Goal: Task Accomplishment & Management: Manage account settings

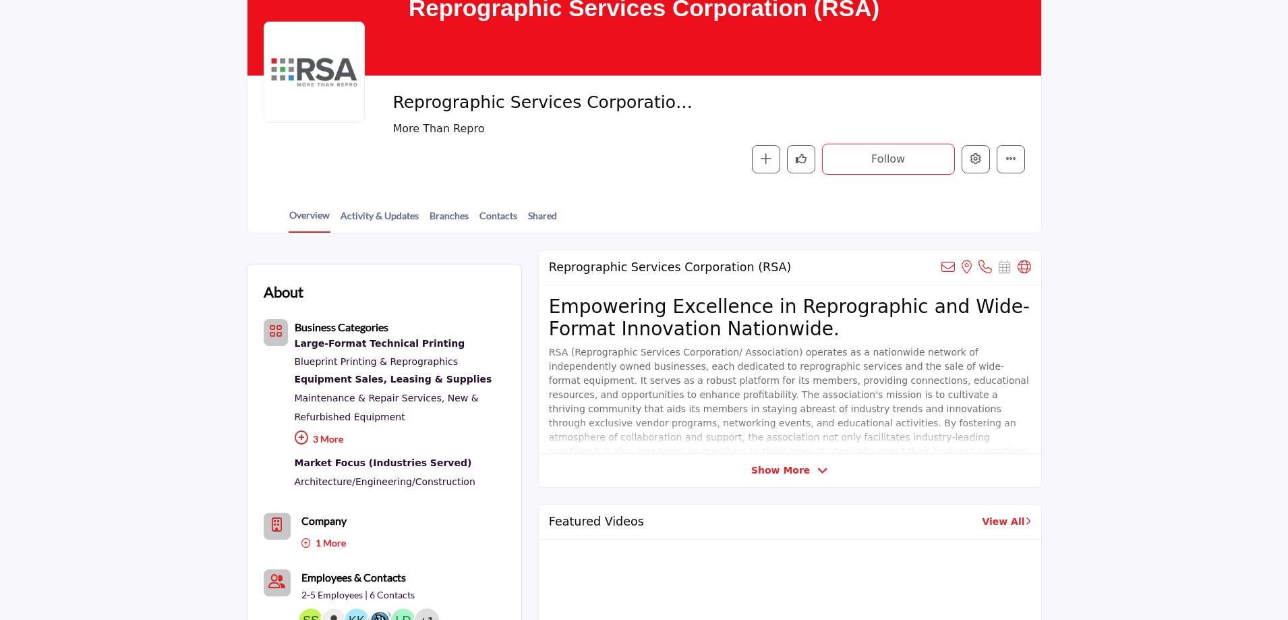
scroll to position [135, 0]
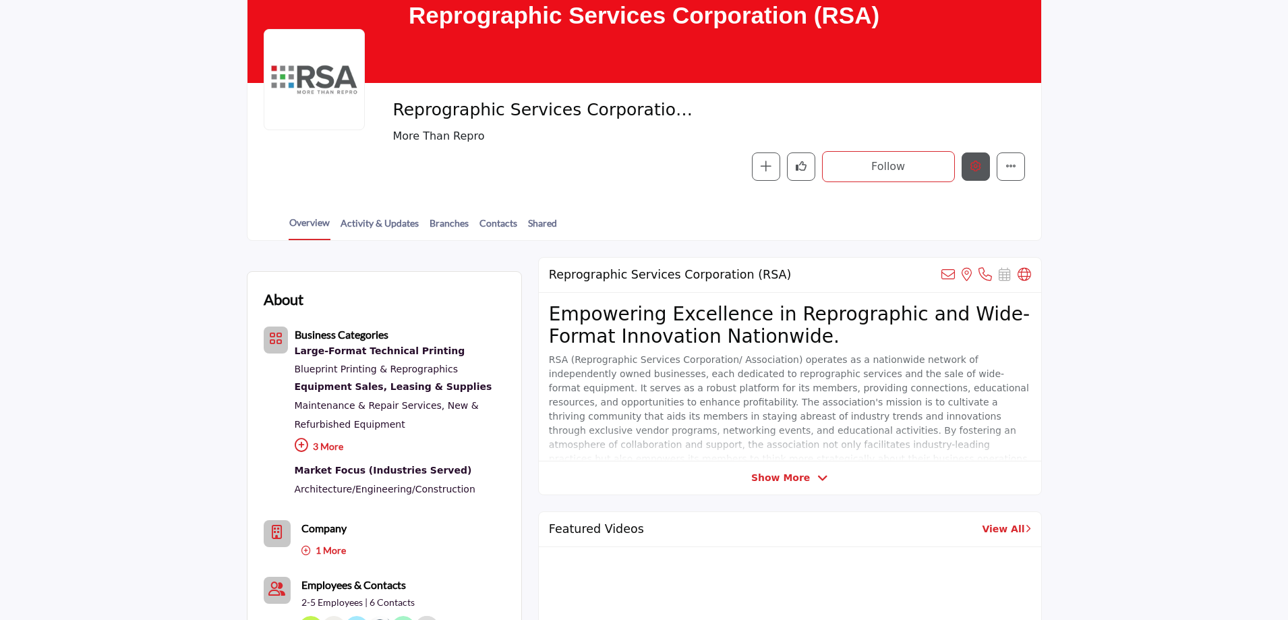
click at [973, 161] on icon "Edit company" at bounding box center [976, 166] width 11 height 11
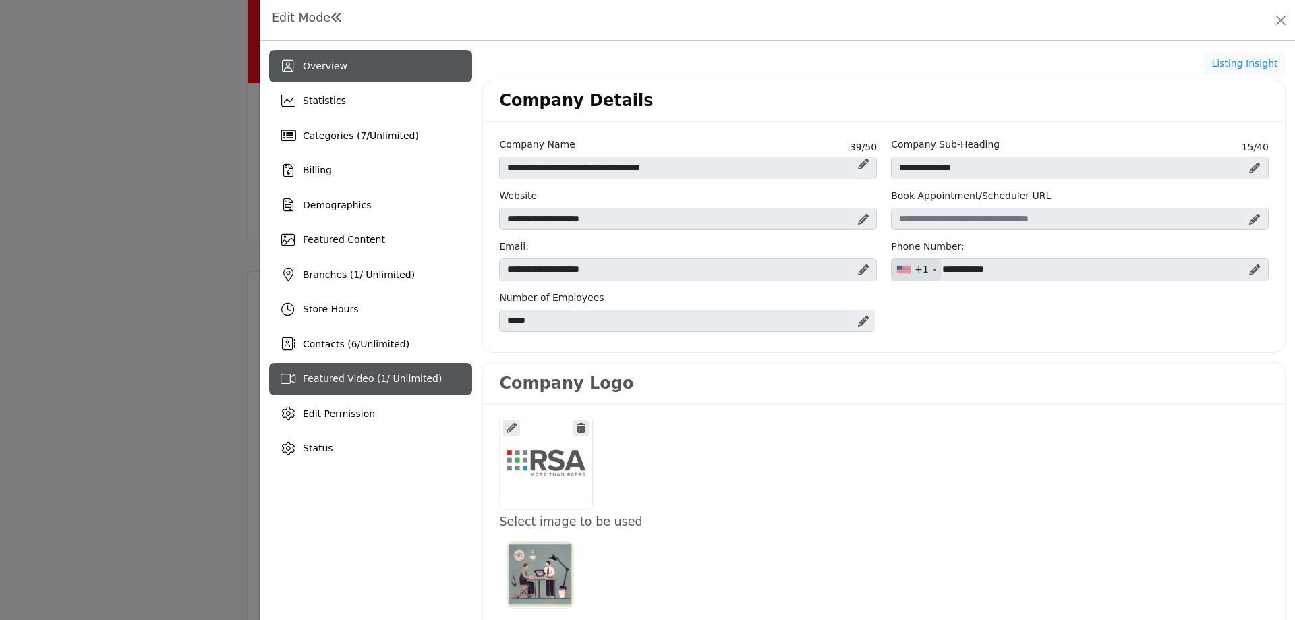
click at [345, 382] on span "Featured Video ( 1 / Unlimited)" at bounding box center [372, 378] width 139 height 11
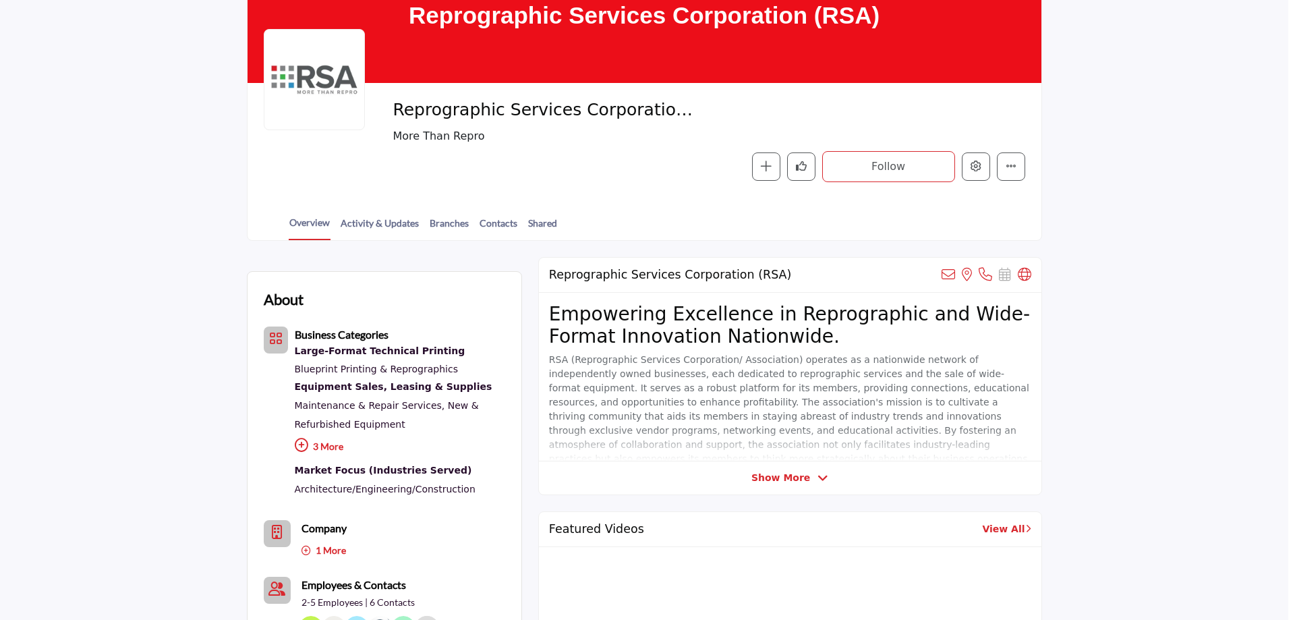
click at [135, 226] on div at bounding box center [647, 310] width 1295 height 620
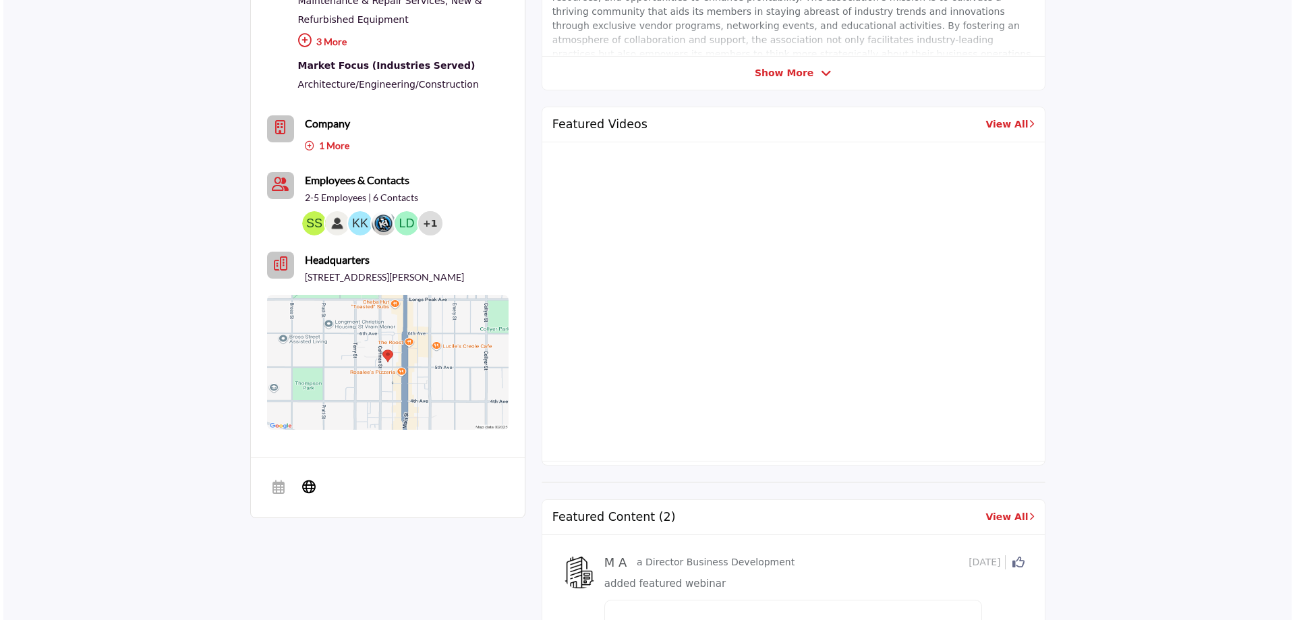
scroll to position [202, 0]
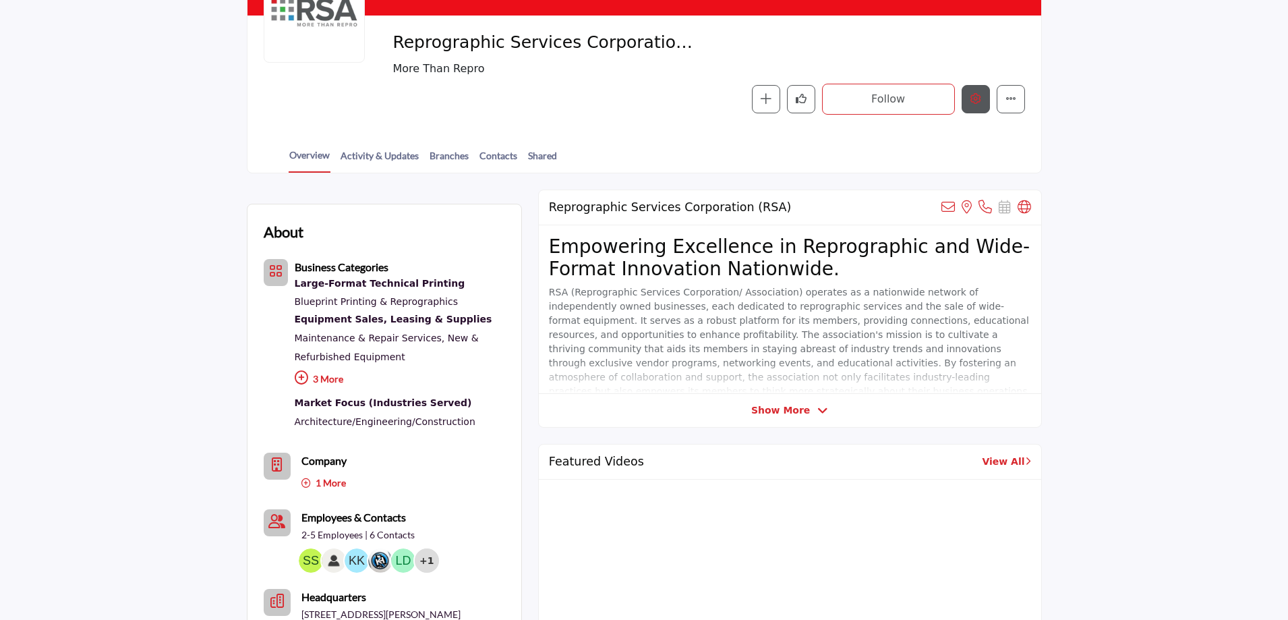
click at [973, 96] on icon "Edit company" at bounding box center [976, 98] width 11 height 11
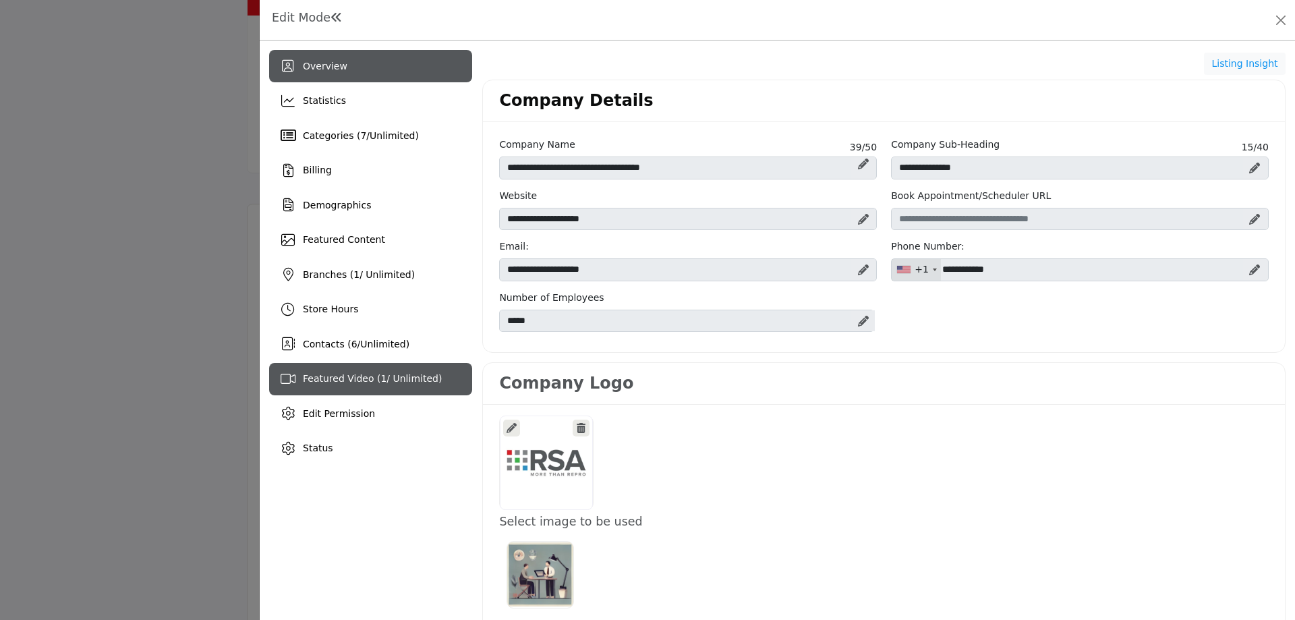
click at [339, 379] on span "Featured Video ( 1 / Unlimited)" at bounding box center [372, 378] width 139 height 11
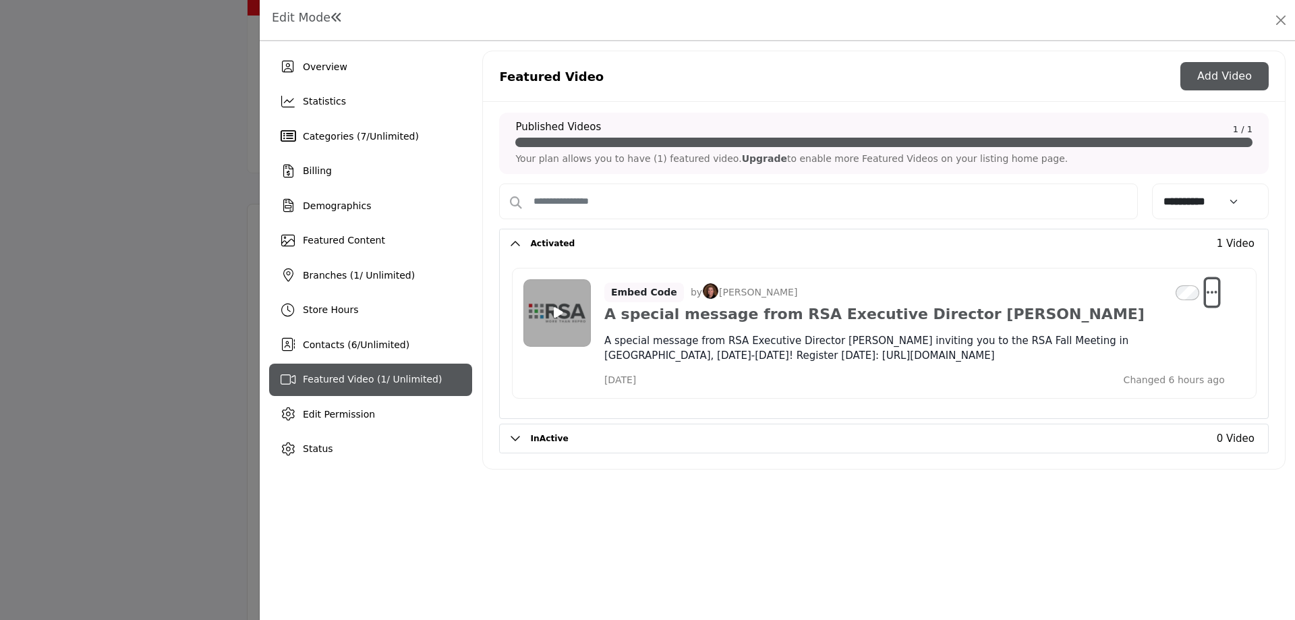
click at [1209, 290] on icon "Select Dropdown Options" at bounding box center [1212, 292] width 11 height 12
click at [1130, 357] on link "Edit" at bounding box center [1147, 357] width 131 height 24
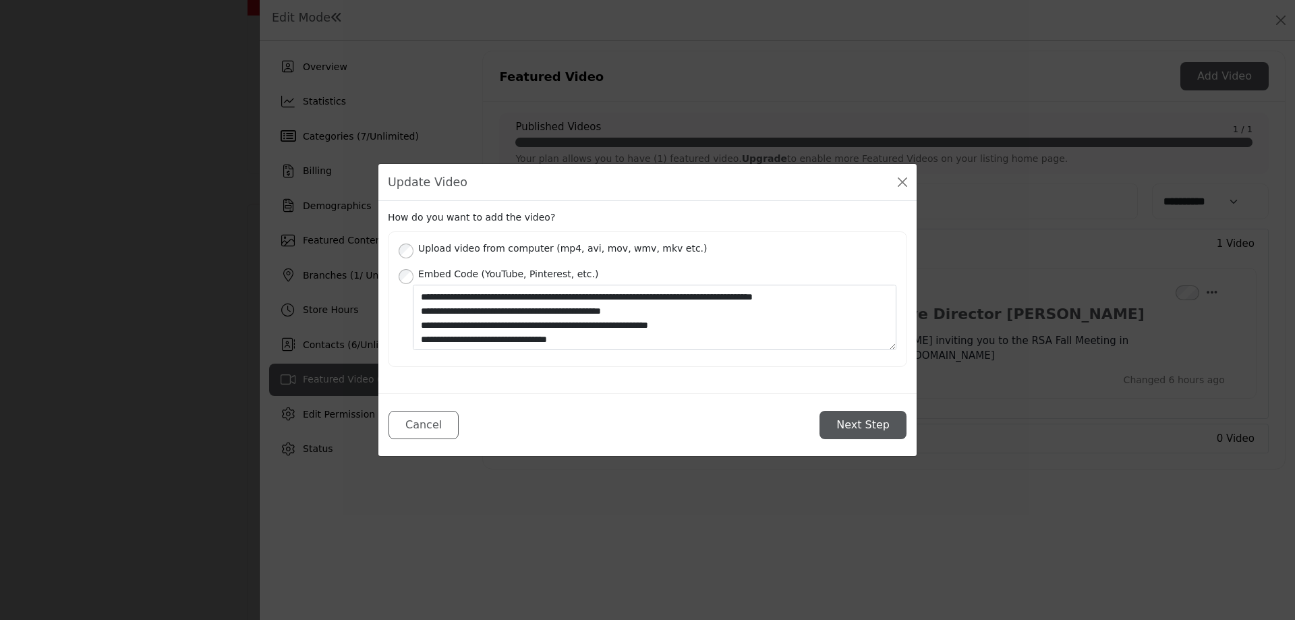
scroll to position [85, 0]
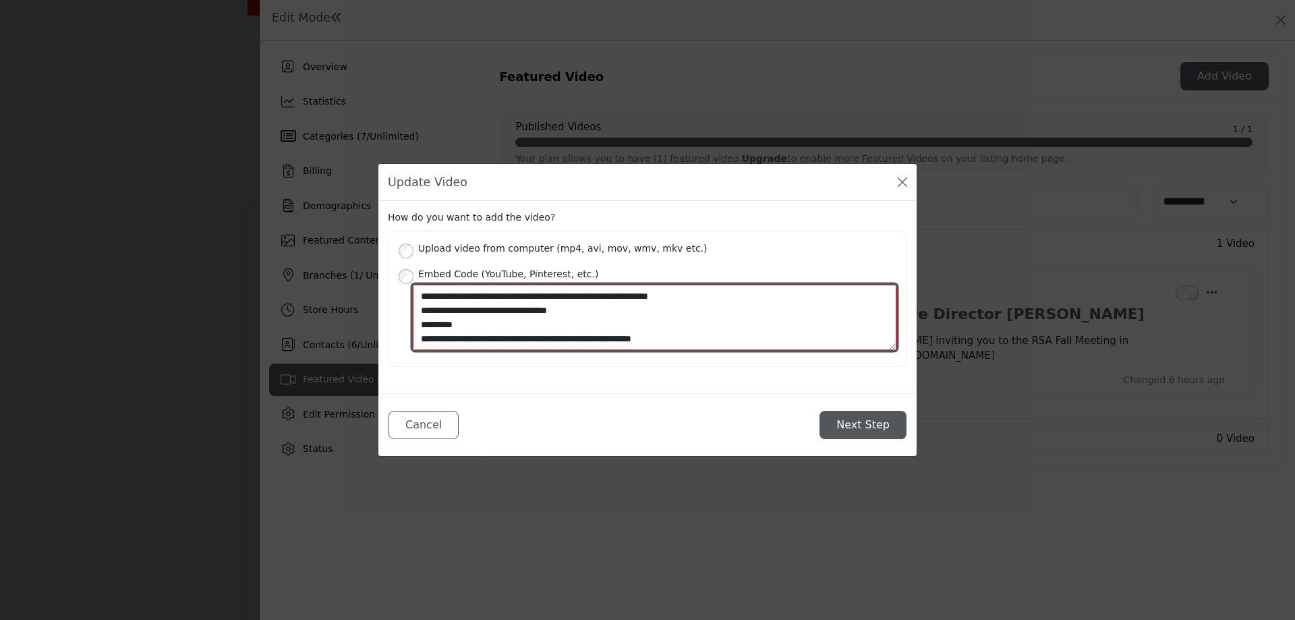
click at [516, 328] on textarea "**********" at bounding box center [655, 317] width 484 height 65
type textarea "**********"
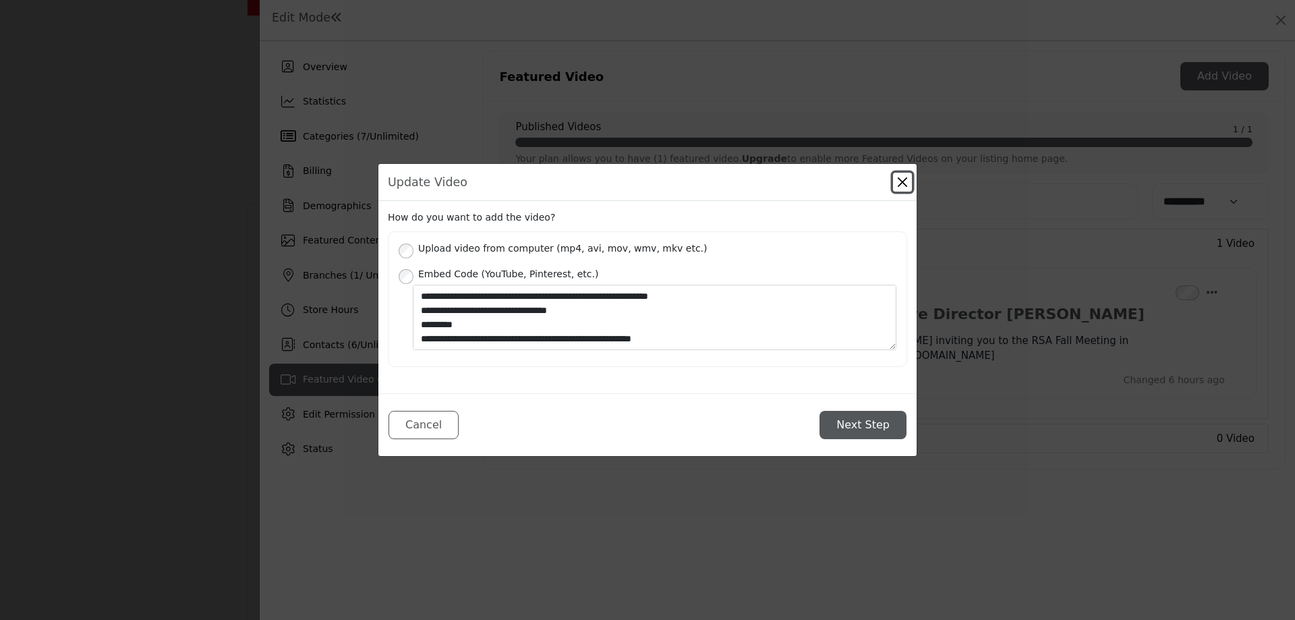
click at [900, 179] on button "Close" at bounding box center [902, 182] width 19 height 19
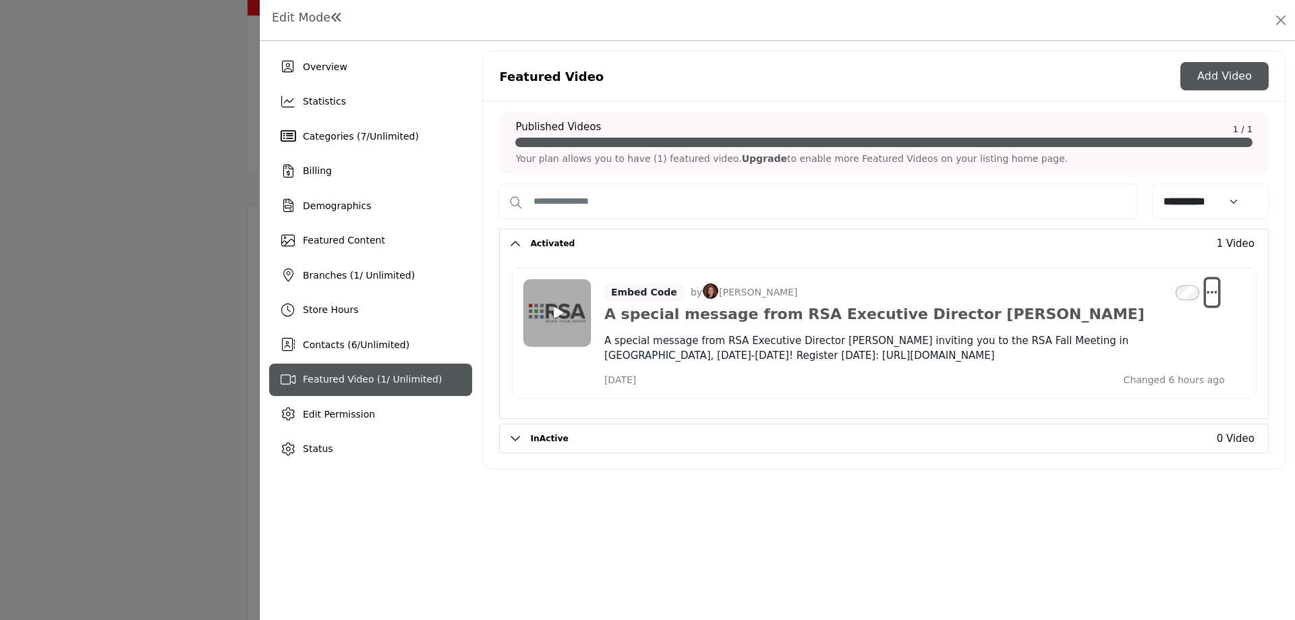
click at [1211, 290] on icon "Select Dropdown Options" at bounding box center [1212, 292] width 11 height 12
click at [1114, 351] on link "Edit" at bounding box center [1147, 357] width 131 height 24
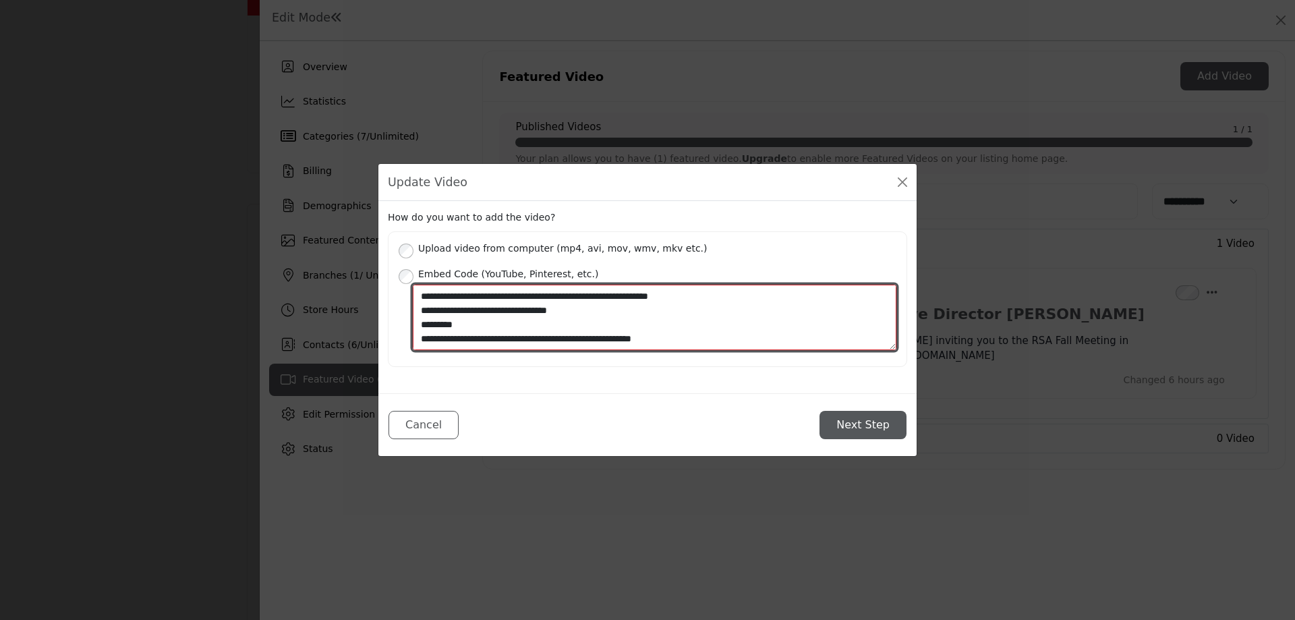
click at [637, 328] on textarea "**********" at bounding box center [655, 317] width 484 height 65
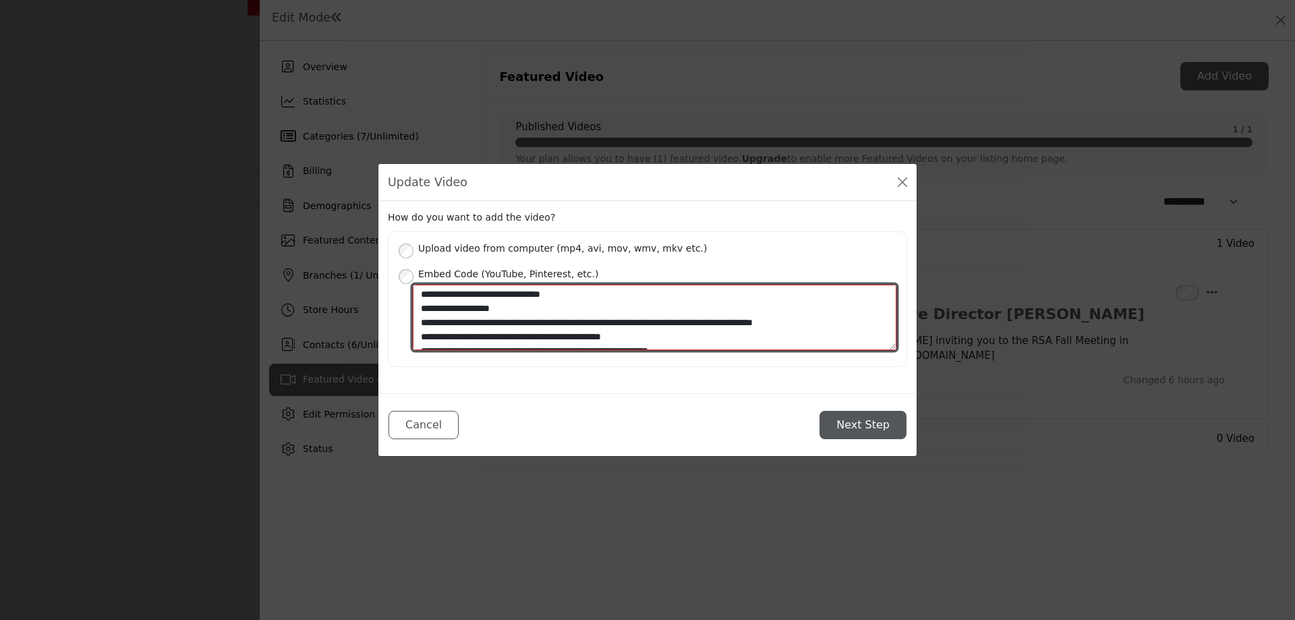
scroll to position [0, 0]
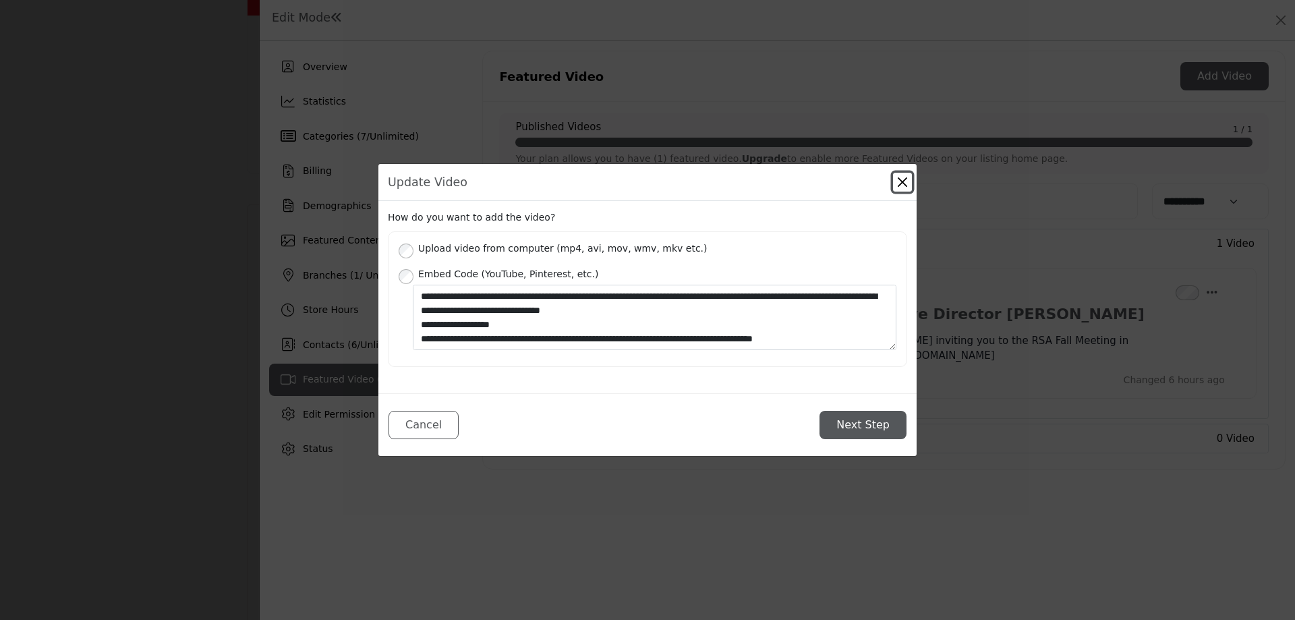
click at [898, 184] on button "Close" at bounding box center [902, 182] width 19 height 19
